Goal: Transaction & Acquisition: Purchase product/service

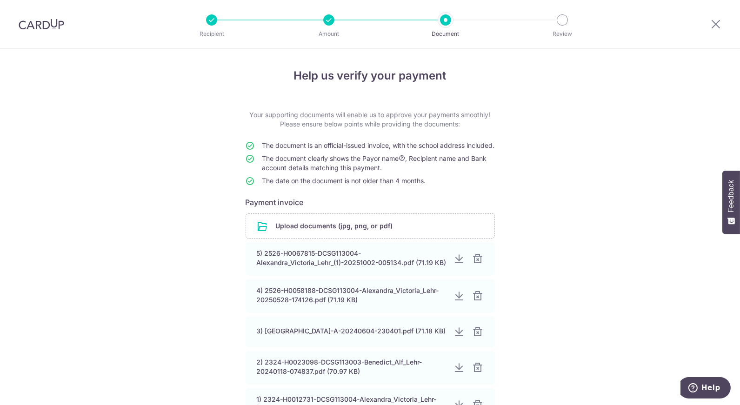
click at [218, 29] on p "Recipient" at bounding box center [211, 33] width 69 height 9
click at [38, 33] on div at bounding box center [41, 24] width 83 height 48
click at [33, 31] on div at bounding box center [41, 24] width 83 height 48
click at [720, 21] on icon at bounding box center [715, 24] width 11 height 12
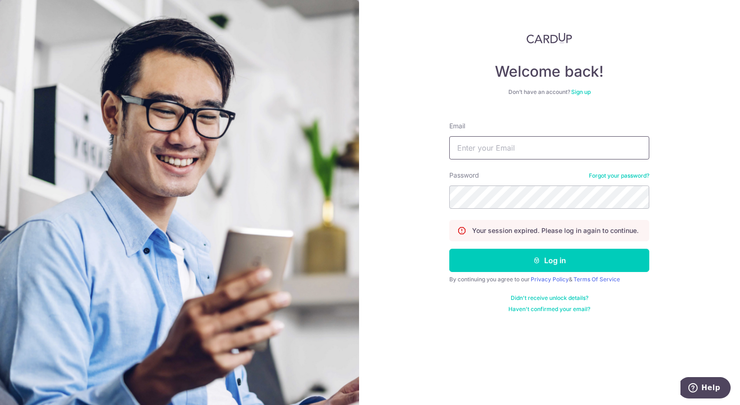
click at [474, 149] on input "Email" at bounding box center [549, 147] width 200 height 23
type input "[EMAIL_ADDRESS][DOMAIN_NAME]"
click at [449, 249] on button "Log in" at bounding box center [549, 260] width 200 height 23
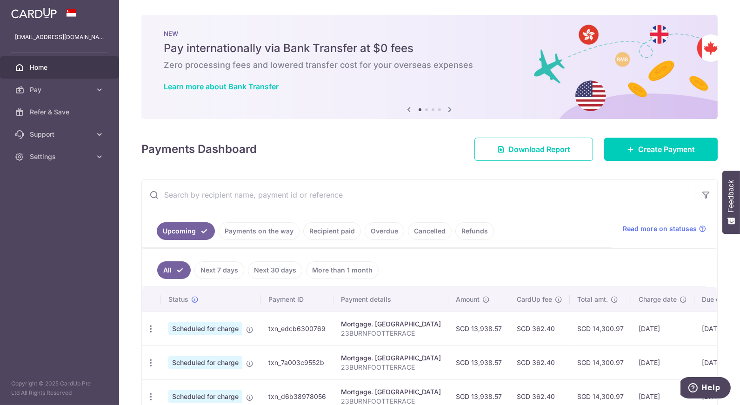
click at [30, 86] on span "Pay" at bounding box center [60, 89] width 61 height 9
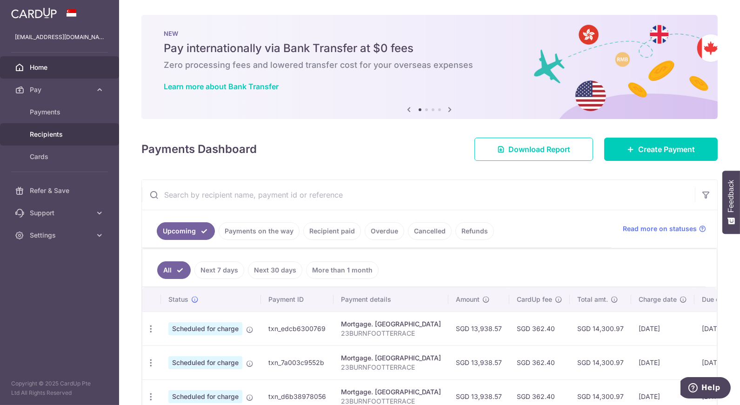
click at [58, 138] on span "Recipients" at bounding box center [60, 134] width 61 height 9
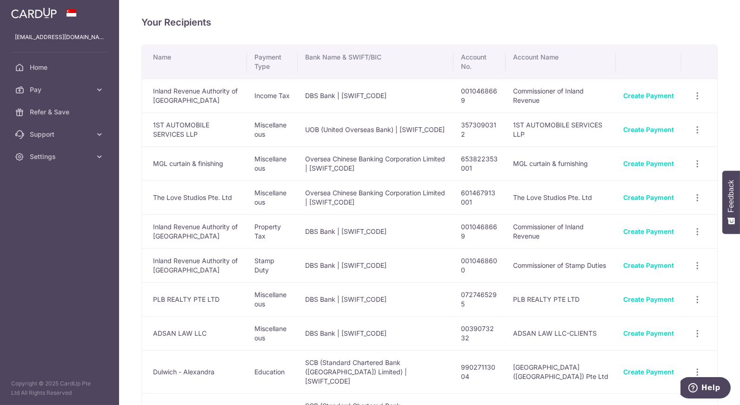
click at [79, 88] on span "Pay" at bounding box center [60, 89] width 61 height 9
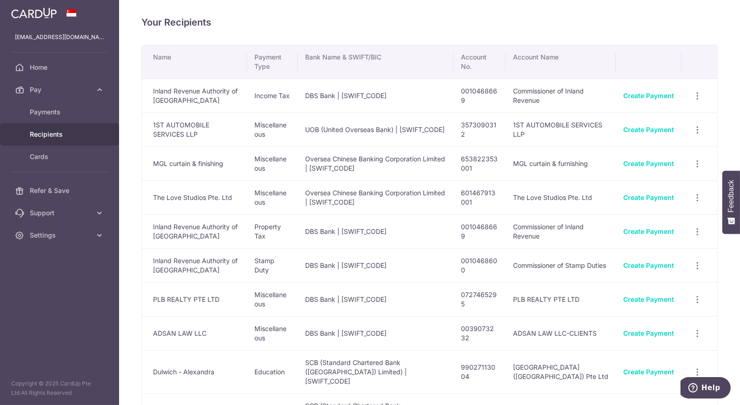
click at [62, 134] on span "Recipients" at bounding box center [60, 134] width 61 height 9
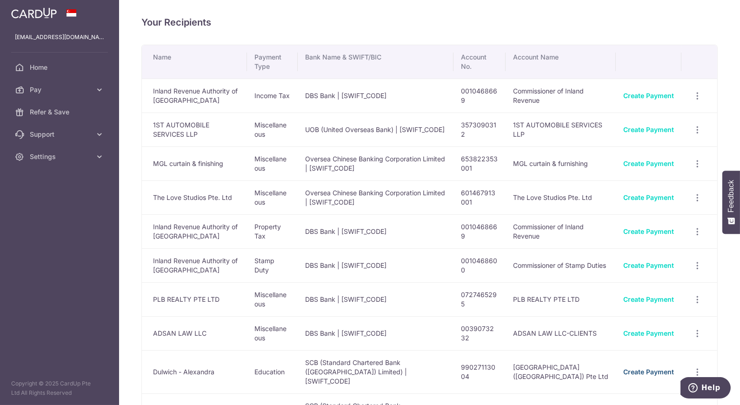
click at [630, 368] on link "Create Payment" at bounding box center [648, 372] width 51 height 8
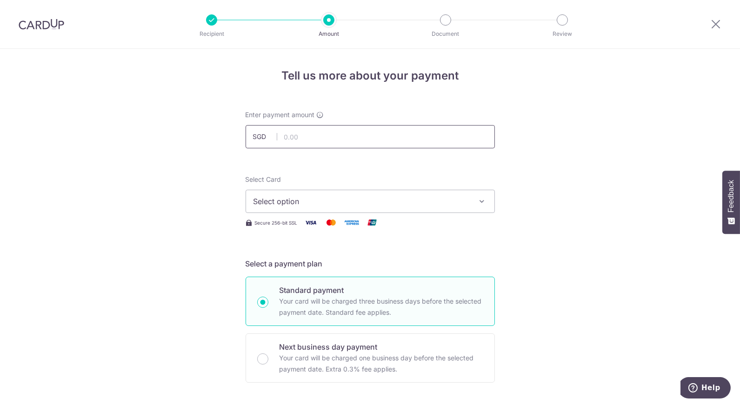
click at [296, 143] on input "text" at bounding box center [369, 136] width 249 height 23
type input "14,500.00"
type input "DCSG252667815"
type input "ocbc195"
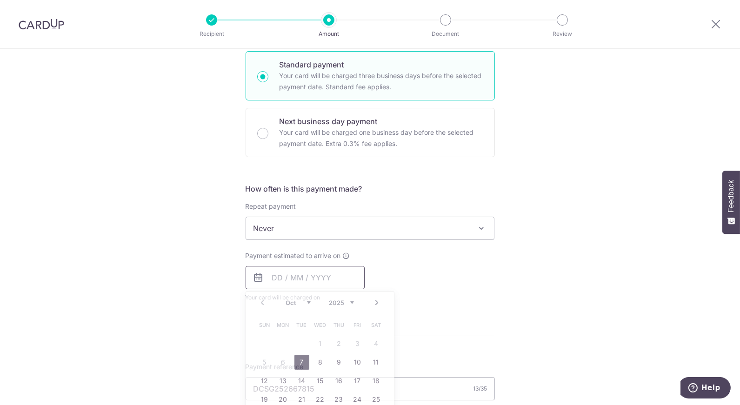
type input "14,500.00"
click at [211, 150] on div "Tell us more about your payment Enter payment amount SGD 14,500.00 14500.00 Sel…" at bounding box center [370, 264] width 740 height 883
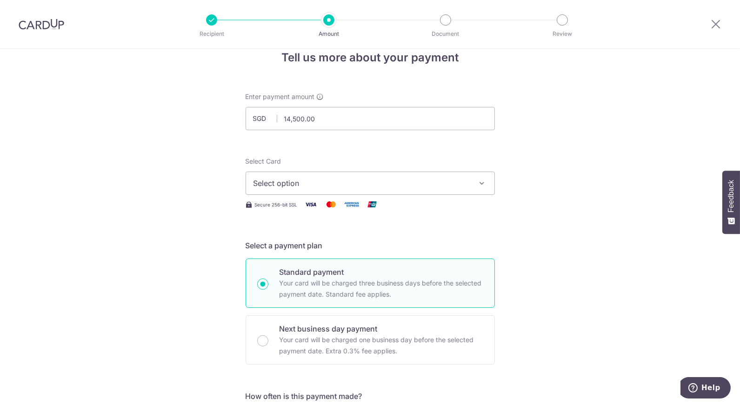
scroll to position [0, 0]
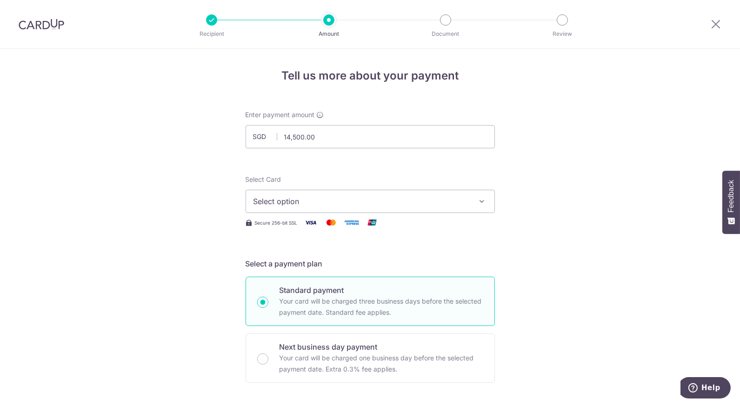
click at [315, 208] on button "Select option" at bounding box center [369, 201] width 249 height 23
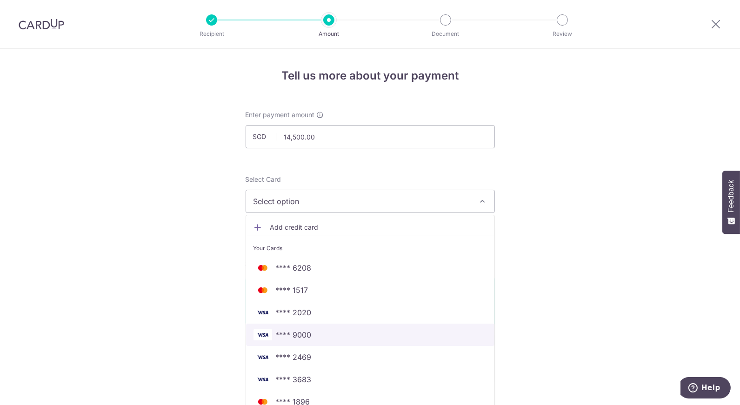
click at [293, 336] on span "**** 9000" at bounding box center [294, 334] width 36 height 11
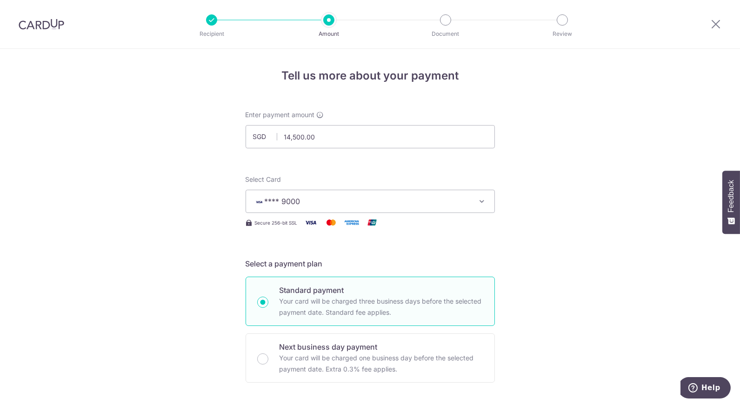
drag, startPoint x: 615, startPoint y: 244, endPoint x: 510, endPoint y: 204, distance: 112.0
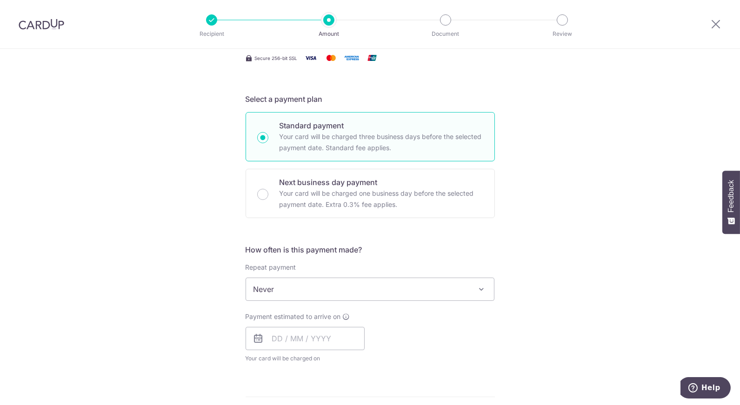
scroll to position [165, 0]
click at [265, 288] on span "Never" at bounding box center [370, 289] width 248 height 22
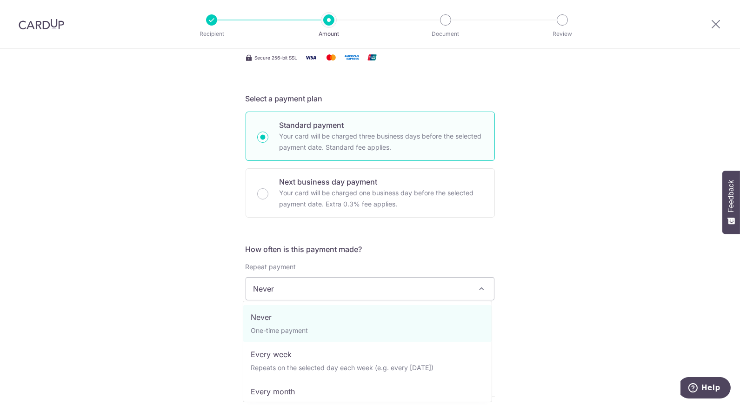
click at [208, 304] on div "Tell us more about your payment Enter payment amount SGD 14,500.00 14500.00 Sel…" at bounding box center [370, 325] width 740 height 883
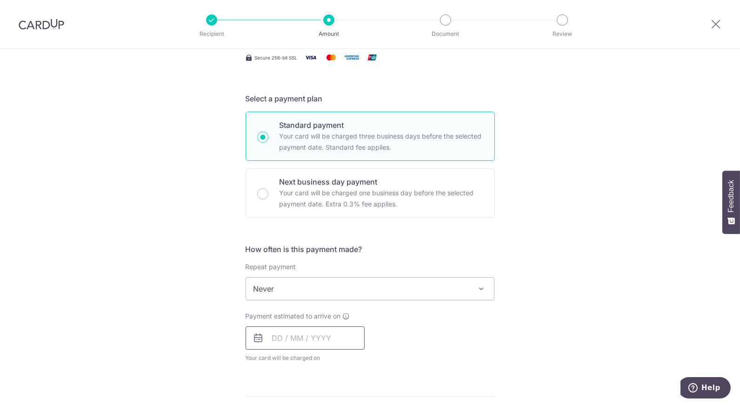
click at [280, 338] on input "text" at bounding box center [304, 337] width 119 height 23
click at [492, 280] on div "Tell us more about your payment Enter payment amount SGD 14,500.00 14500.00 Sel…" at bounding box center [370, 325] width 740 height 883
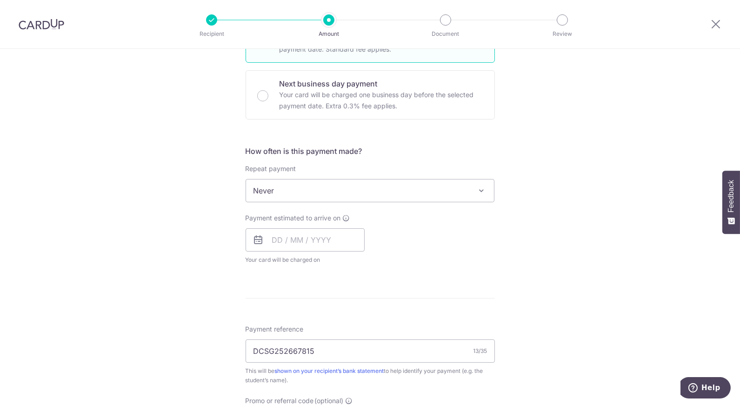
scroll to position [268, 0]
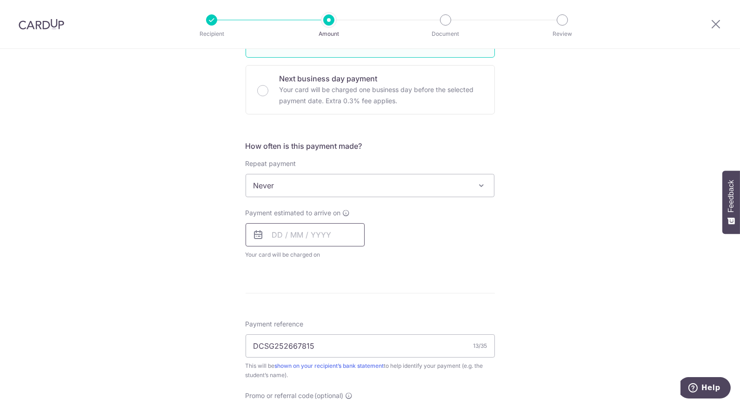
click at [290, 239] on input "text" at bounding box center [304, 234] width 119 height 23
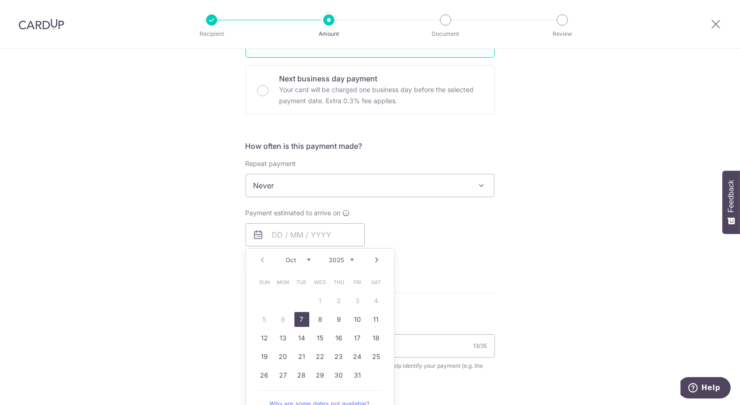
click at [356, 299] on table "Sun Mon Tue Wed Thu Fri Sat 1 2 3 4 5 6 7 8 9 10 11 12 13 14 15 16 17 18 19 20 …" at bounding box center [320, 329] width 130 height 112
click at [264, 98] on div "Next business day payment Your card will be charged one business day before the…" at bounding box center [369, 89] width 249 height 49
radio input "false"
radio input "true"
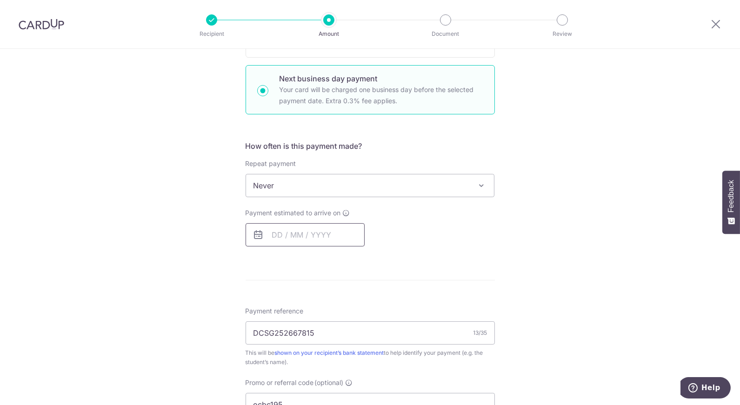
click at [304, 236] on input "text" at bounding box center [304, 234] width 119 height 23
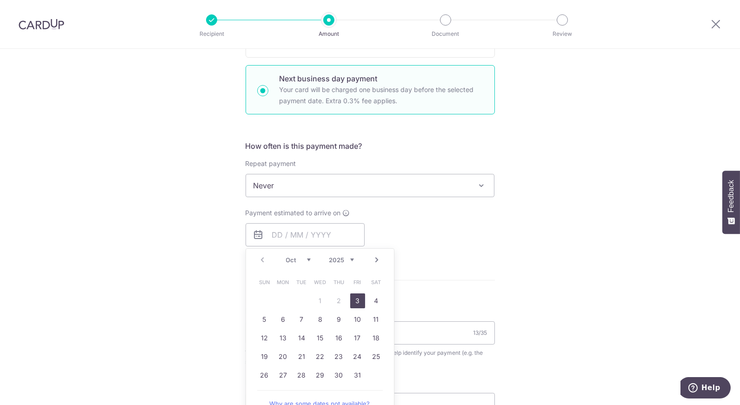
click at [357, 299] on link "3" at bounding box center [357, 300] width 15 height 15
type input "[DATE]"
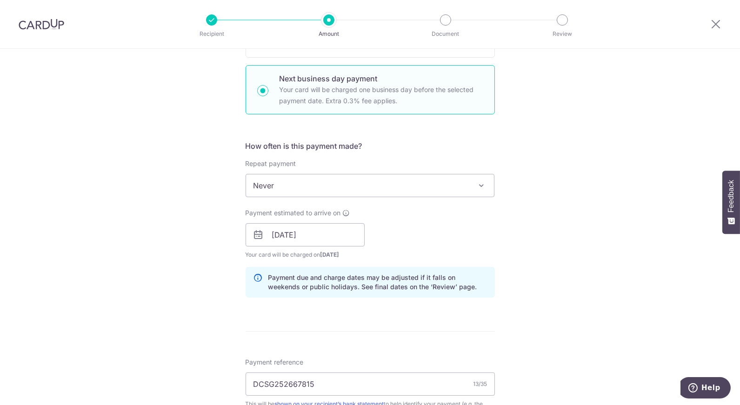
click at [444, 288] on p "Payment due and charge dates may be adjusted if it falls on weekends or public …" at bounding box center [377, 282] width 218 height 19
click at [368, 326] on form "Enter payment amount SGD 14,500.00 14500.00 Select Card **** 9000 Add credit ca…" at bounding box center [369, 272] width 249 height 861
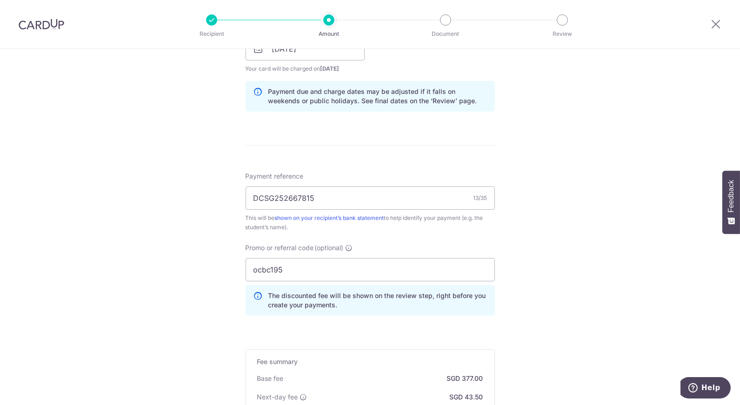
scroll to position [475, 0]
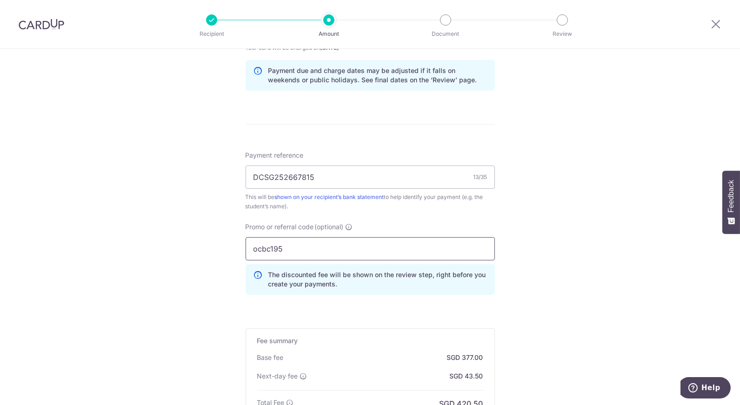
drag, startPoint x: 296, startPoint y: 253, endPoint x: 148, endPoint y: 259, distance: 147.9
click at [148, 259] on div "Tell us more about your payment Enter payment amount SGD 14,500.00 14500.00 Sel…" at bounding box center [370, 57] width 740 height 966
type input "OFF225"
click at [575, 285] on div "Tell us more about your payment Enter payment amount SGD 14,500.00 14500.00 Sel…" at bounding box center [370, 57] width 740 height 966
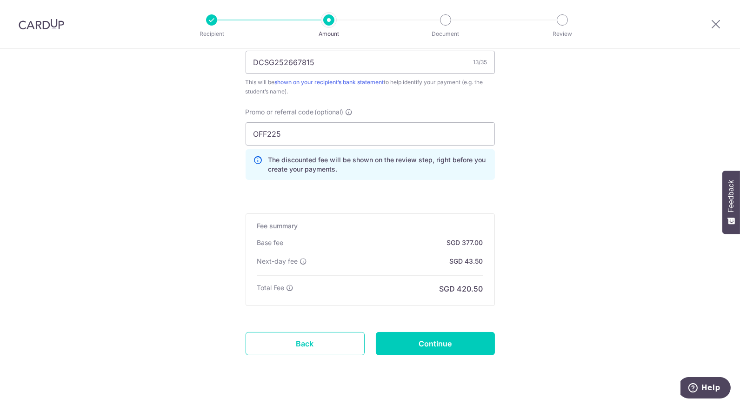
scroll to position [606, 0]
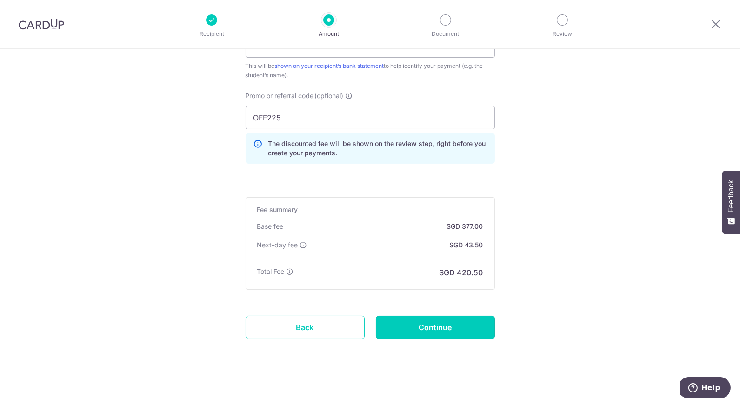
click at [450, 328] on input "Continue" at bounding box center [435, 327] width 119 height 23
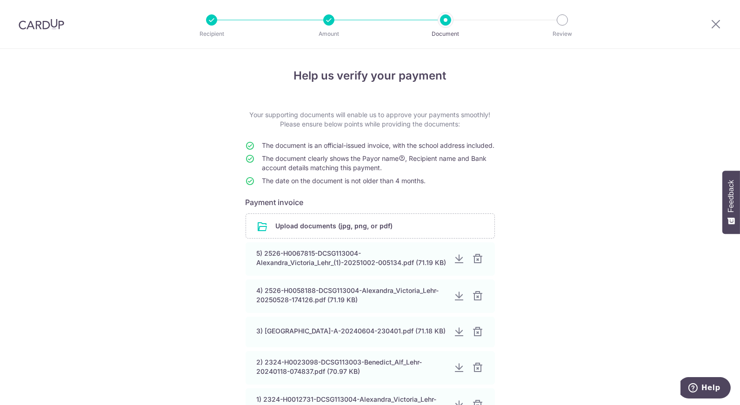
click at [328, 233] on input "file" at bounding box center [370, 226] width 248 height 24
drag, startPoint x: 317, startPoint y: 237, endPoint x: 254, endPoint y: 262, distance: 68.0
click at [262, 259] on div "Upload documents (jpg, png, or pdf) 5) 2526-H0067815-DCSG113004-Alexandra_Victo…" at bounding box center [369, 319] width 249 height 212
drag, startPoint x: 283, startPoint y: 233, endPoint x: 226, endPoint y: 251, distance: 58.8
click at [231, 251] on div "Help us verify your payment Your supporting documents will enable us to approve…" at bounding box center [370, 284] width 740 height 471
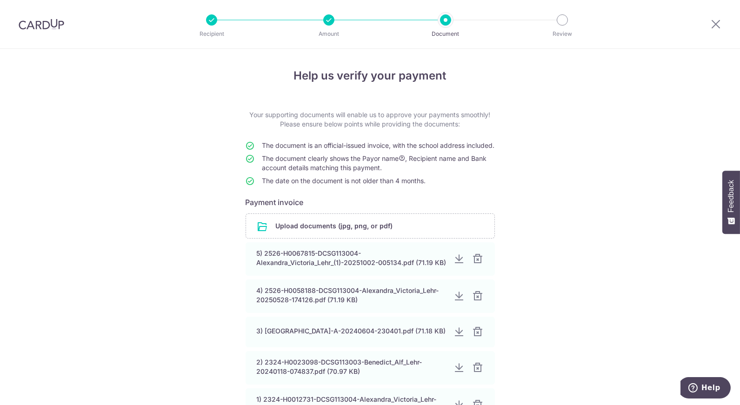
click at [288, 233] on input "file" at bounding box center [370, 226] width 248 height 24
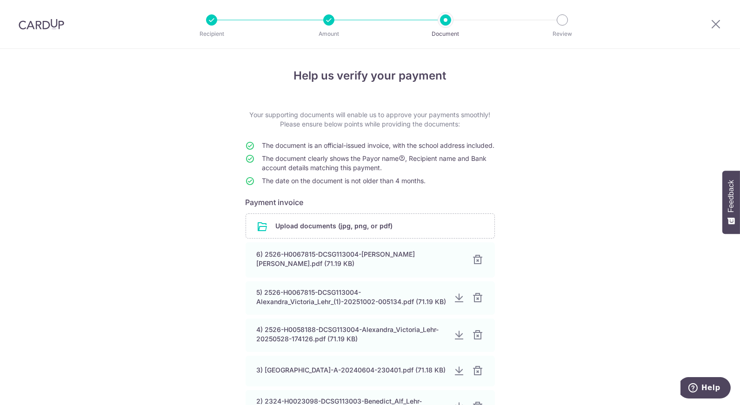
scroll to position [172, 0]
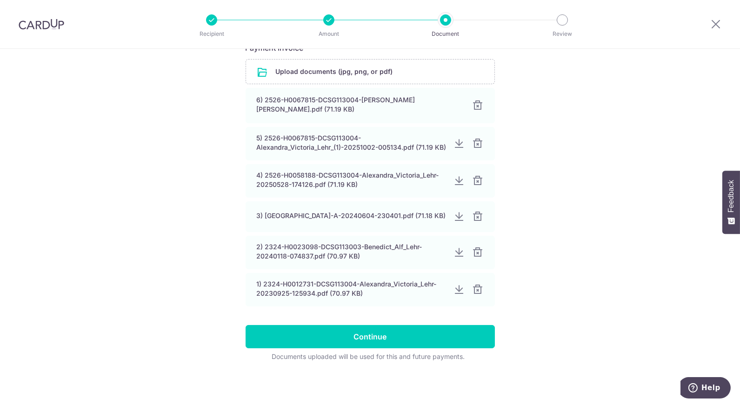
click at [476, 100] on div at bounding box center [477, 105] width 11 height 11
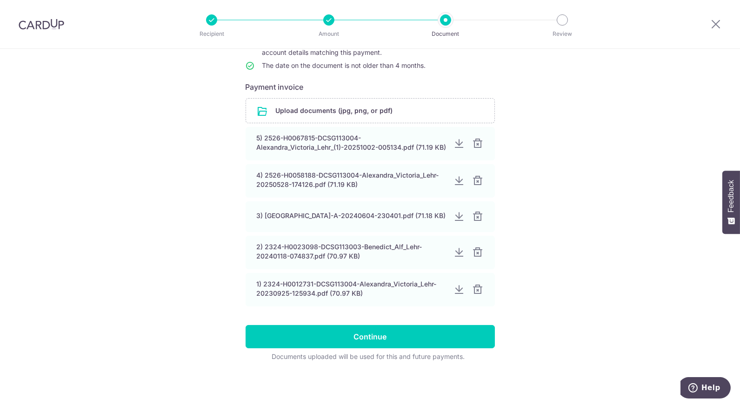
click at [474, 140] on div at bounding box center [477, 143] width 11 height 11
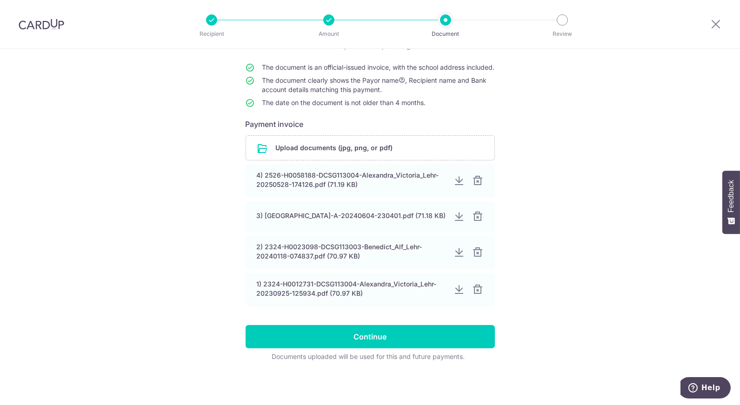
scroll to position [86, 0]
click at [357, 340] on input "Continue" at bounding box center [369, 336] width 249 height 23
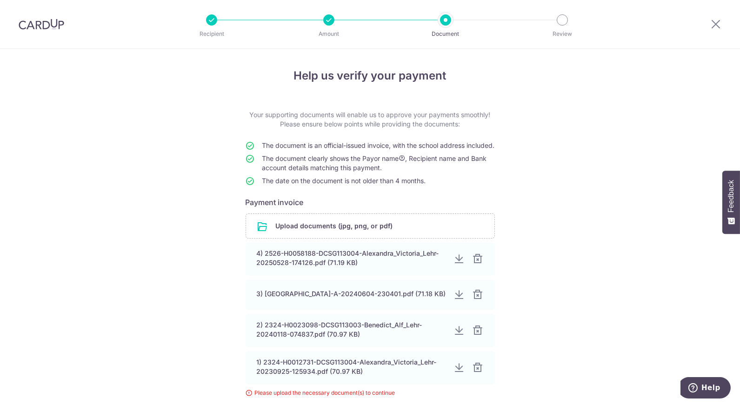
scroll to position [96, 0]
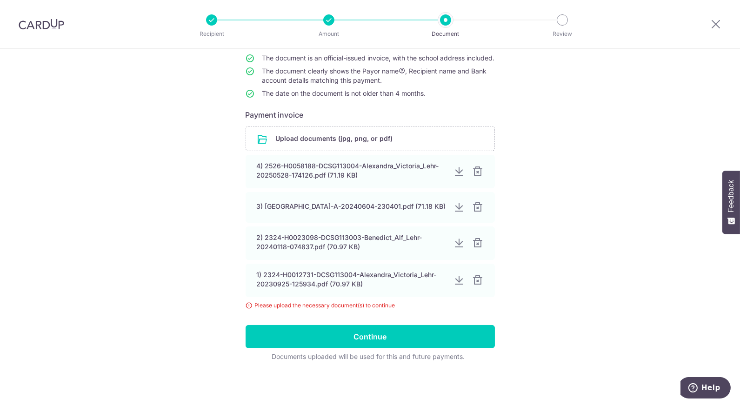
click at [322, 139] on input "file" at bounding box center [370, 138] width 248 height 24
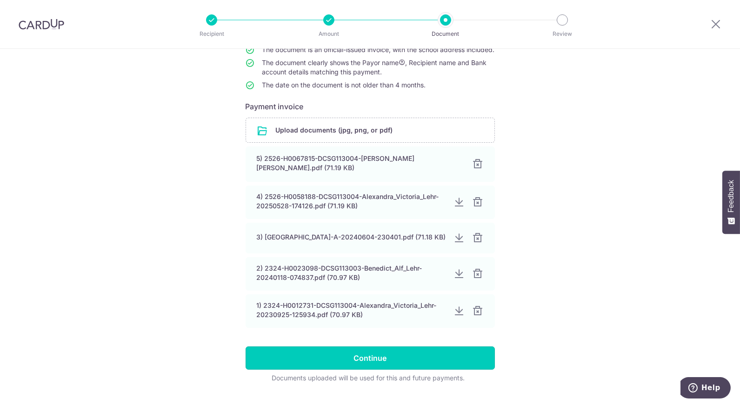
click at [396, 369] on input "Continue" at bounding box center [369, 357] width 249 height 23
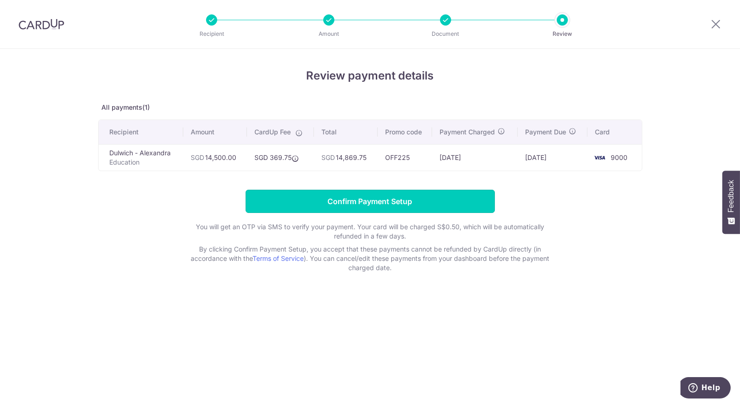
click at [365, 191] on input "Confirm Payment Setup" at bounding box center [369, 201] width 249 height 23
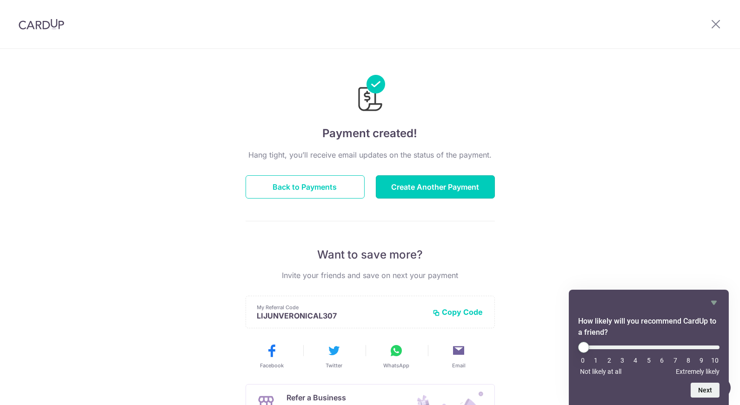
click at [400, 186] on button "Create Another Payment" at bounding box center [435, 186] width 119 height 23
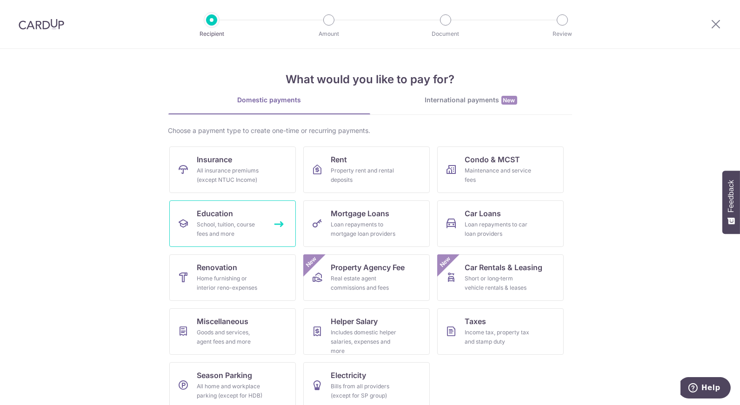
click at [218, 214] on span "Education" at bounding box center [215, 213] width 36 height 11
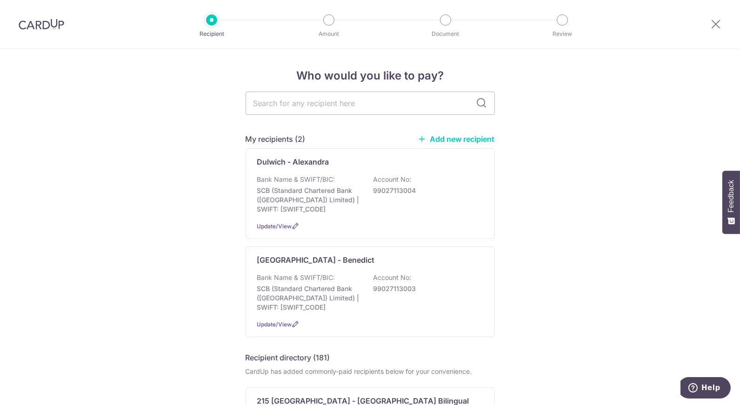
click at [483, 257] on div "Dulwich - Benedict Bank Name & SWIFT/BIC: SCB (Standard Chartered Bank (Singapo…" at bounding box center [369, 291] width 249 height 91
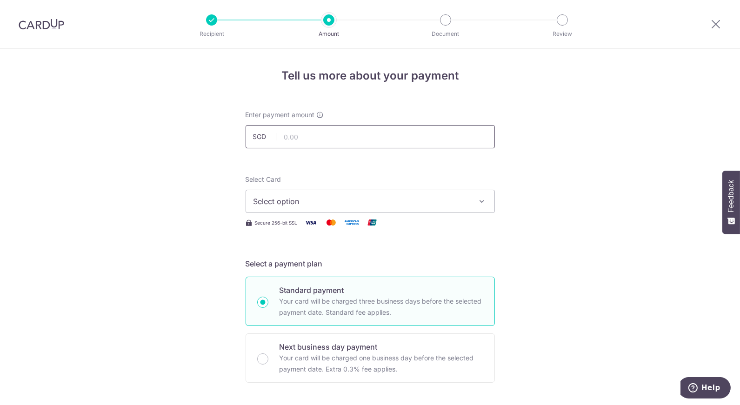
click at [302, 136] on input "text" at bounding box center [369, 136] width 249 height 23
type input "14,500.00"
click at [304, 199] on span "Select option" at bounding box center [361, 201] width 217 height 11
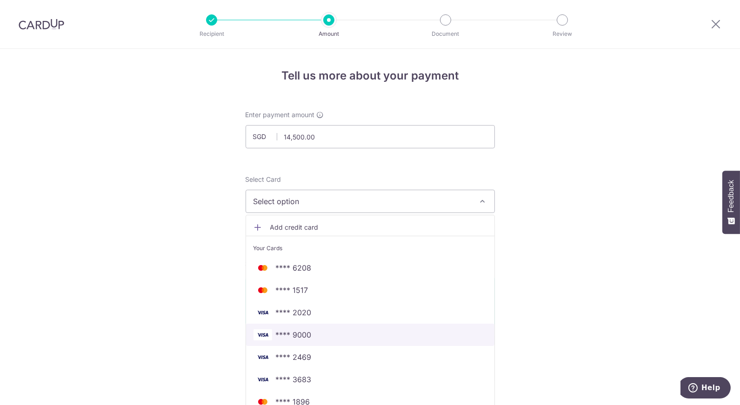
click at [303, 334] on span "**** 9000" at bounding box center [294, 334] width 36 height 11
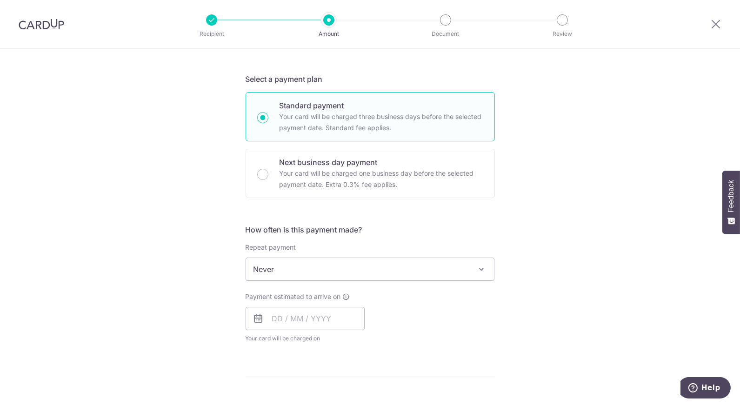
scroll to position [186, 0]
click at [262, 176] on input "Next business day payment Your card will be charged one business day before the…" at bounding box center [262, 172] width 11 height 11
radio input "true"
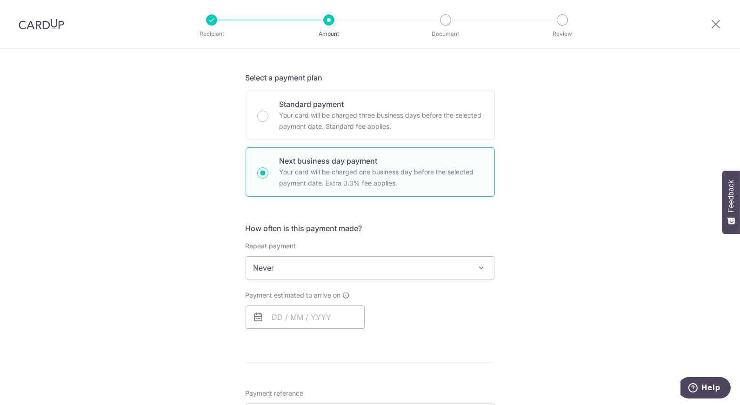
click at [289, 268] on span "Never" at bounding box center [370, 268] width 248 height 22
click at [164, 331] on div "Tell us more about your payment Enter payment amount SGD 14,500.00 14500.00 Sel…" at bounding box center [370, 299] width 740 height 873
click at [306, 324] on input "text" at bounding box center [304, 316] width 119 height 23
click at [359, 380] on link "3" at bounding box center [357, 383] width 15 height 15
type input "03/10/2025"
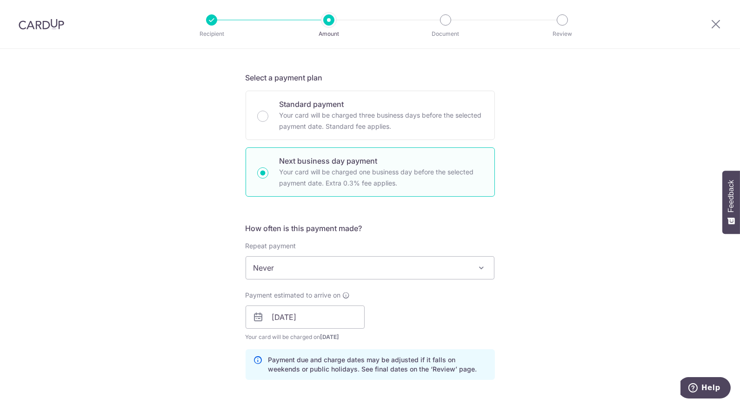
drag, startPoint x: 581, startPoint y: 343, endPoint x: 552, endPoint y: 138, distance: 207.0
click at [552, 138] on div "Tell us more about your payment Enter payment amount SGD 14,500.00 14500.00 Sel…" at bounding box center [370, 325] width 740 height 924
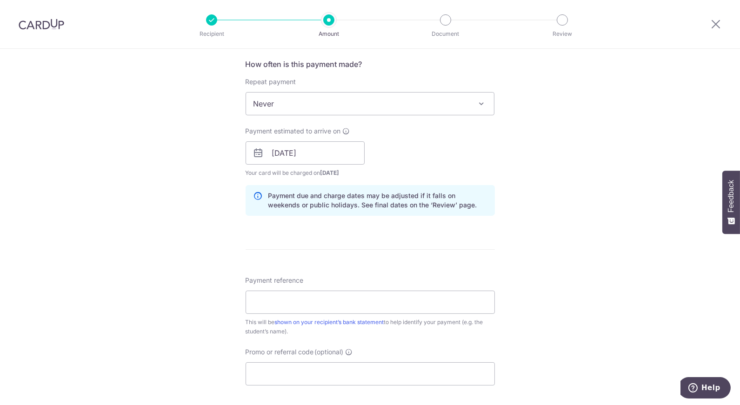
scroll to position [351, 0]
click at [261, 306] on input "Payment reference" at bounding box center [369, 301] width 249 height 23
click at [228, 297] on div "Tell us more about your payment Enter payment amount SGD 14,500.00 14500.00 Sel…" at bounding box center [370, 160] width 740 height 924
click at [290, 369] on input "Promo or referral code (optional)" at bounding box center [369, 372] width 249 height 23
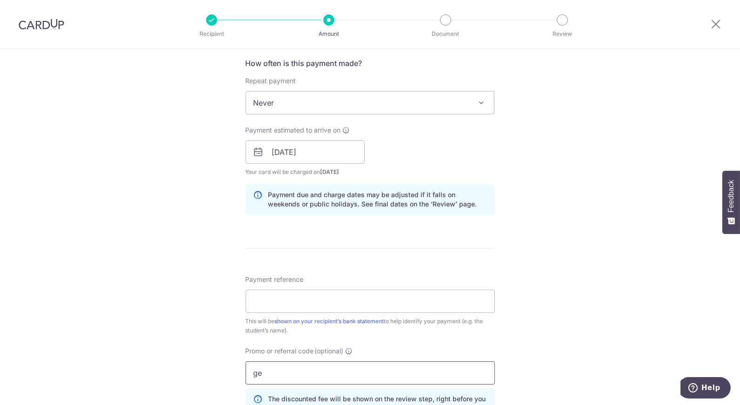
type input "g"
type input "o"
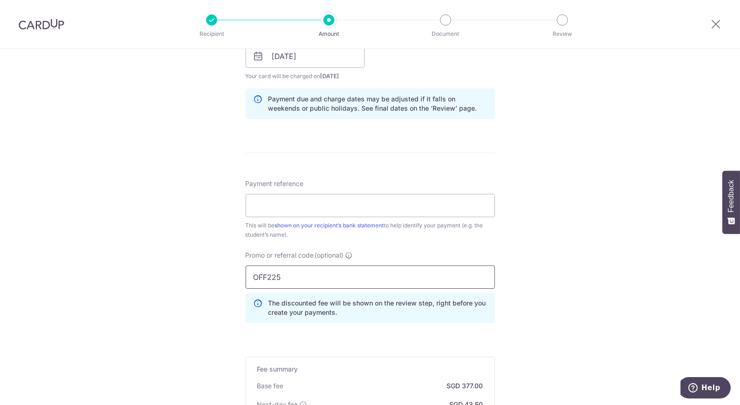
scroll to position [606, 0]
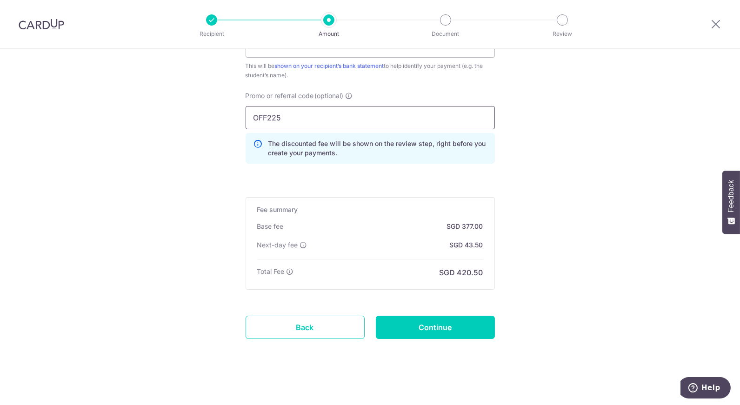
type input "OFF225"
click at [452, 318] on input "Continue" at bounding box center [435, 327] width 119 height 23
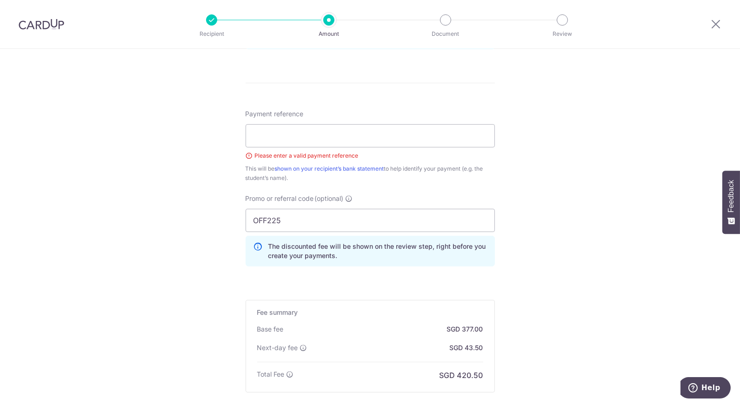
scroll to position [493, 0]
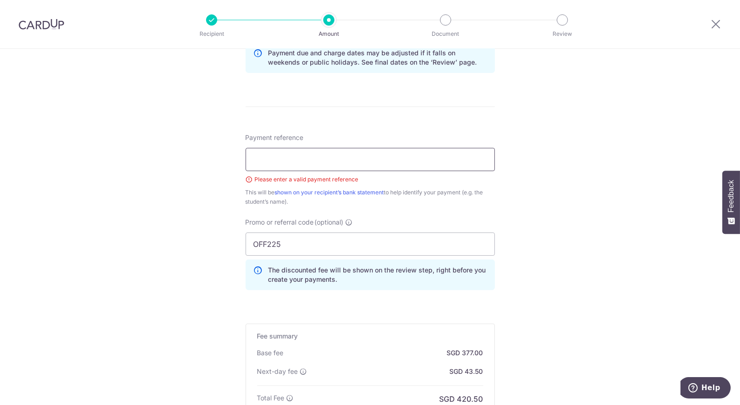
click at [267, 163] on input "Payment reference" at bounding box center [369, 159] width 249 height 23
type input "DCSG25266784"
click at [691, 250] on div "Tell us more about your payment Enter payment amount SGD 14,500.00 14500.00 Sel…" at bounding box center [370, 45] width 740 height 979
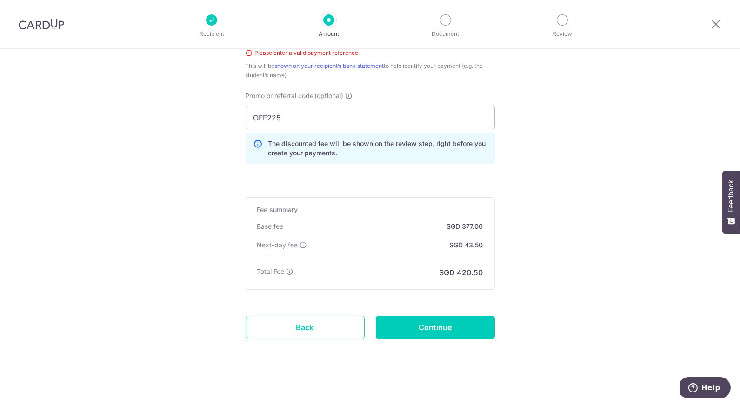
click at [433, 317] on input "Continue" at bounding box center [435, 327] width 119 height 23
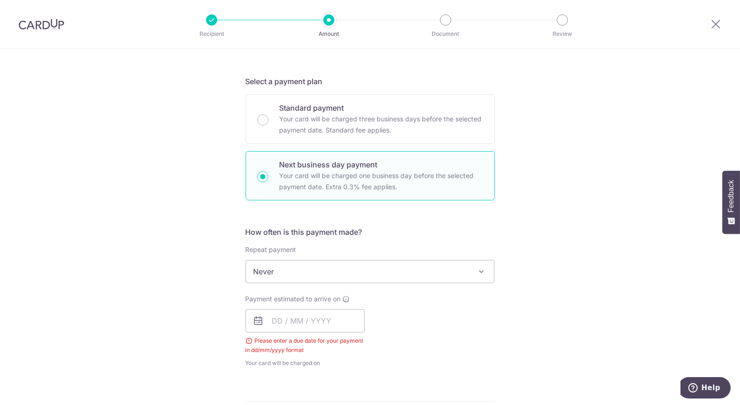
scroll to position [185, 0]
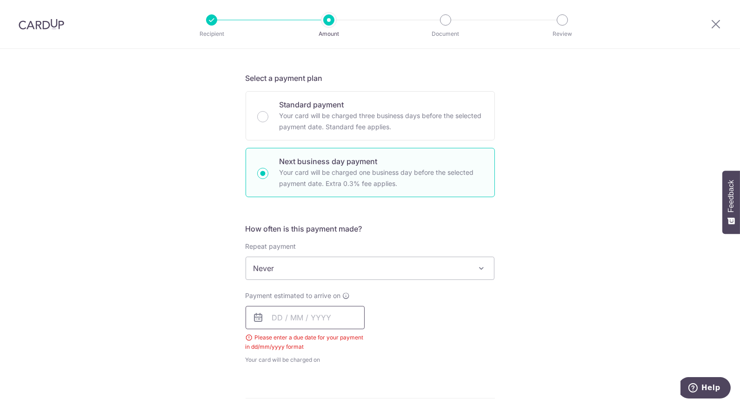
click at [286, 312] on input "text" at bounding box center [304, 317] width 119 height 23
drag, startPoint x: 361, startPoint y: 380, endPoint x: 353, endPoint y: 381, distance: 7.6
click at [353, 381] on link "3" at bounding box center [357, 383] width 15 height 15
click at [539, 376] on div "Tell us more about your payment Enter payment amount SGD 14,500.00 14500.00 Sel…" at bounding box center [370, 338] width 740 height 950
type input "03/10/2025"
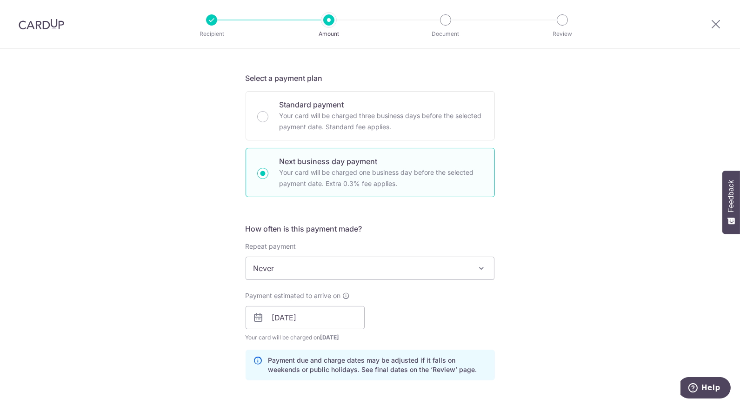
click at [641, 323] on div "Tell us more about your payment Enter payment amount SGD 14,500.00 14500.00 Sel…" at bounding box center [370, 346] width 740 height 966
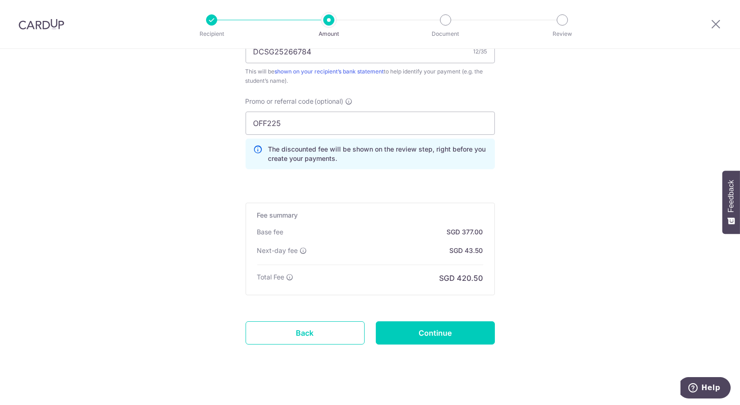
scroll to position [606, 0]
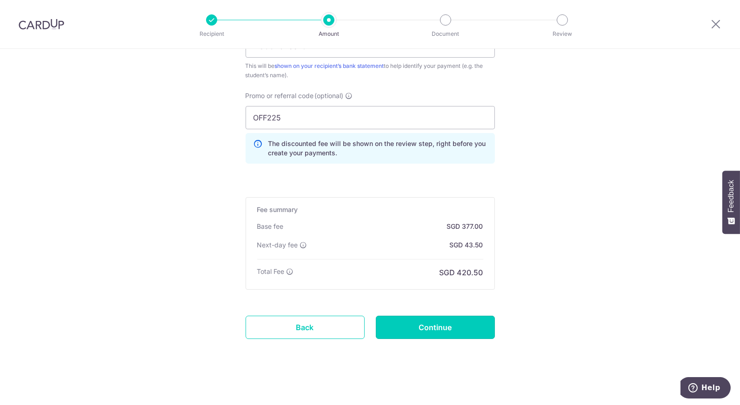
click at [434, 319] on input "Continue" at bounding box center [435, 327] width 119 height 23
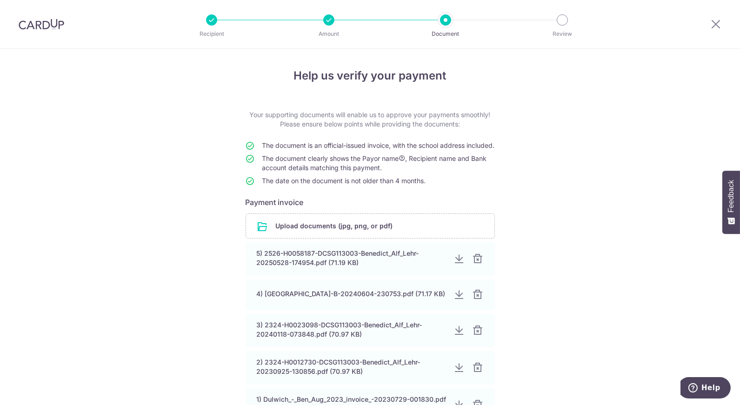
click at [330, 231] on input "file" at bounding box center [370, 226] width 248 height 24
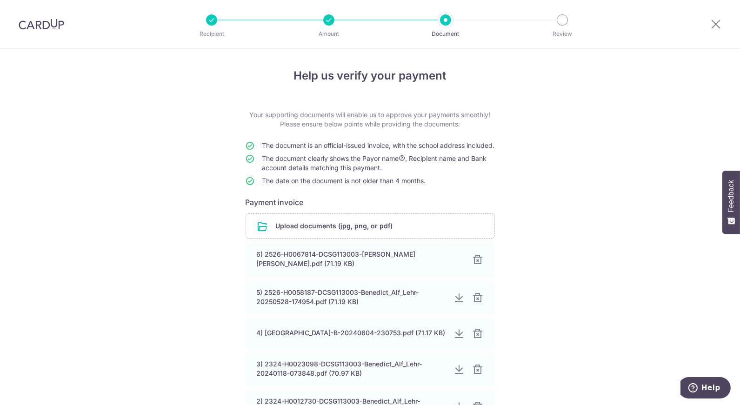
scroll to position [158, 0]
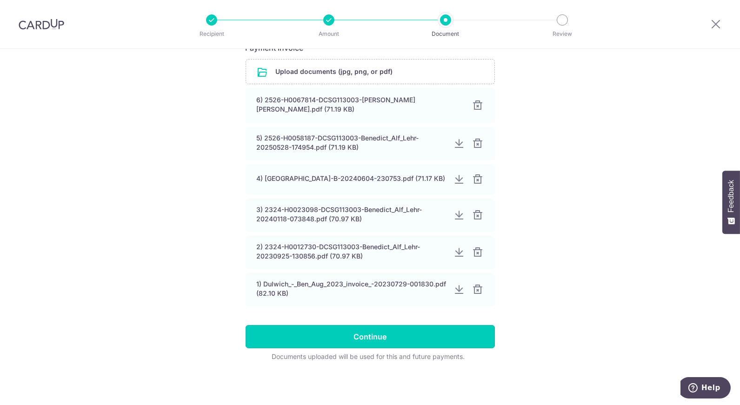
click at [319, 341] on input "Continue" at bounding box center [369, 336] width 249 height 23
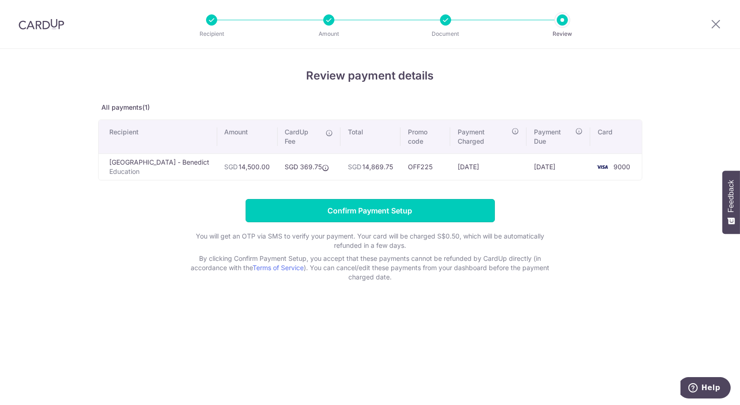
click at [375, 204] on input "Confirm Payment Setup" at bounding box center [369, 210] width 249 height 23
